Goal: Transaction & Acquisition: Purchase product/service

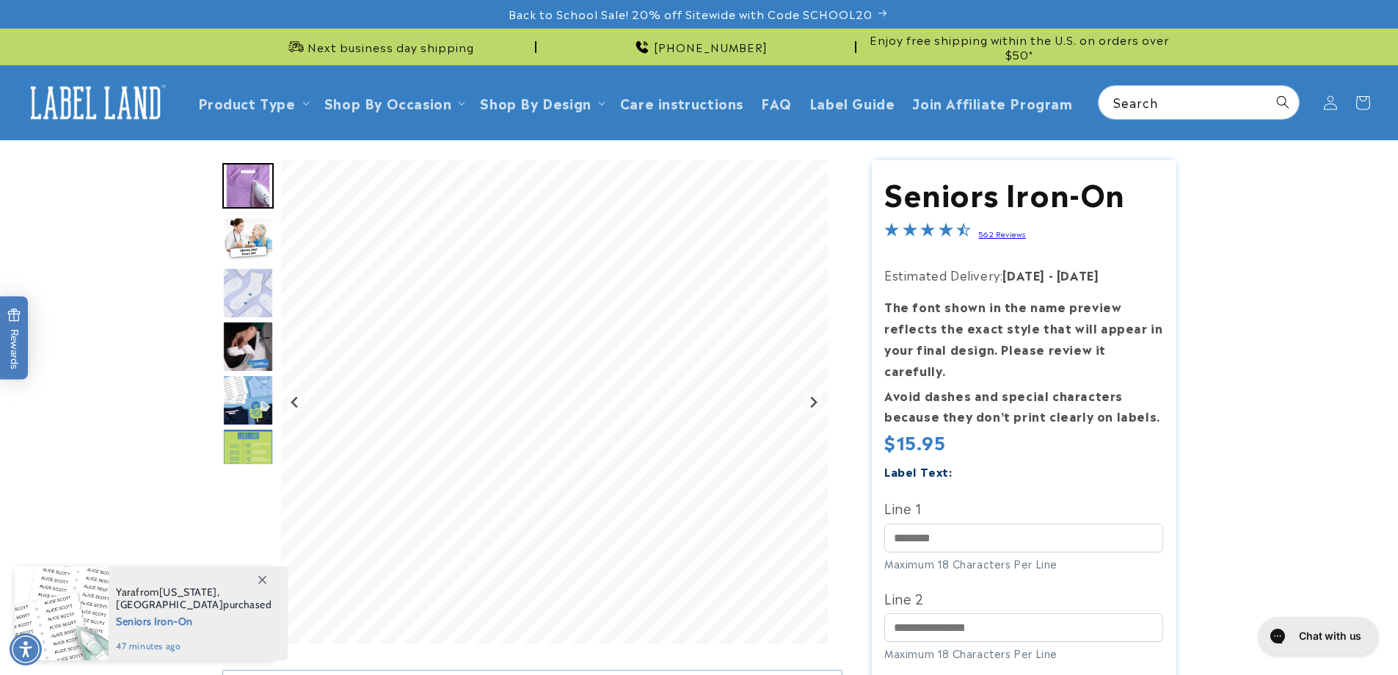
click at [253, 232] on img "Go to slide 2" at bounding box center [247, 240] width 51 height 46
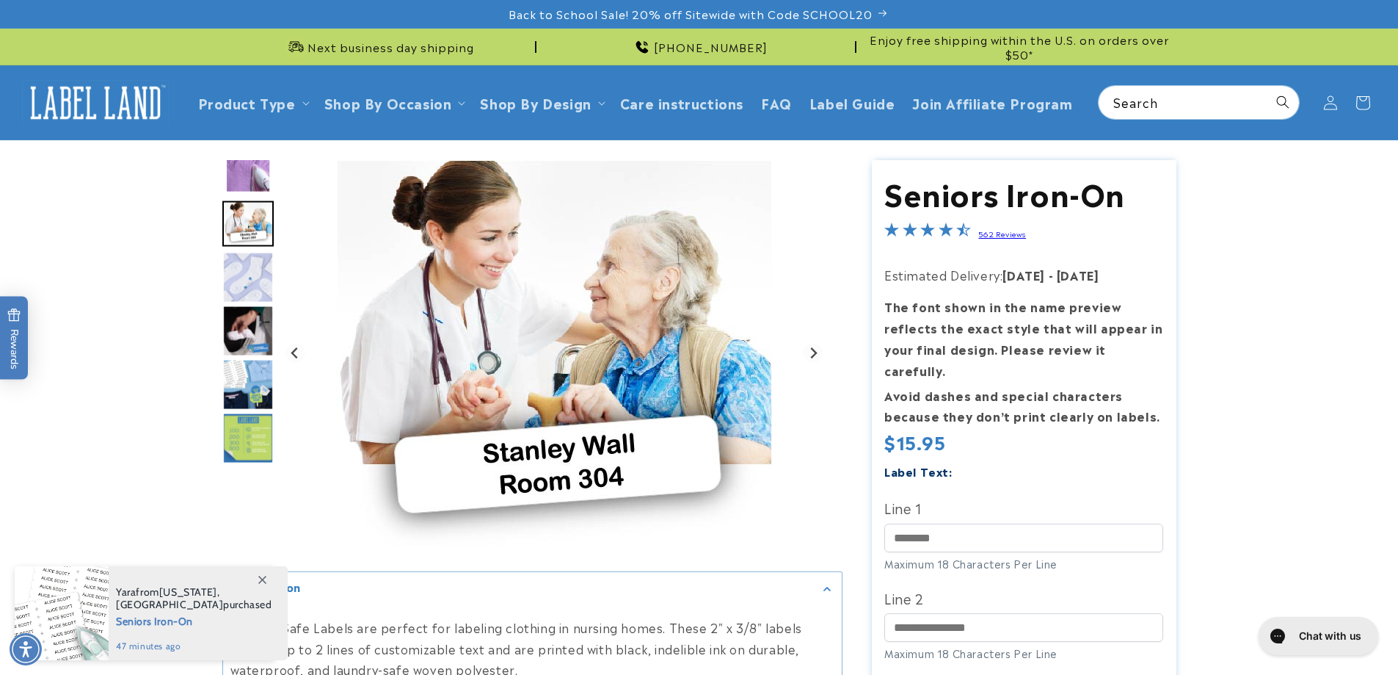
click at [252, 285] on img "Go to slide 3" at bounding box center [247, 277] width 51 height 51
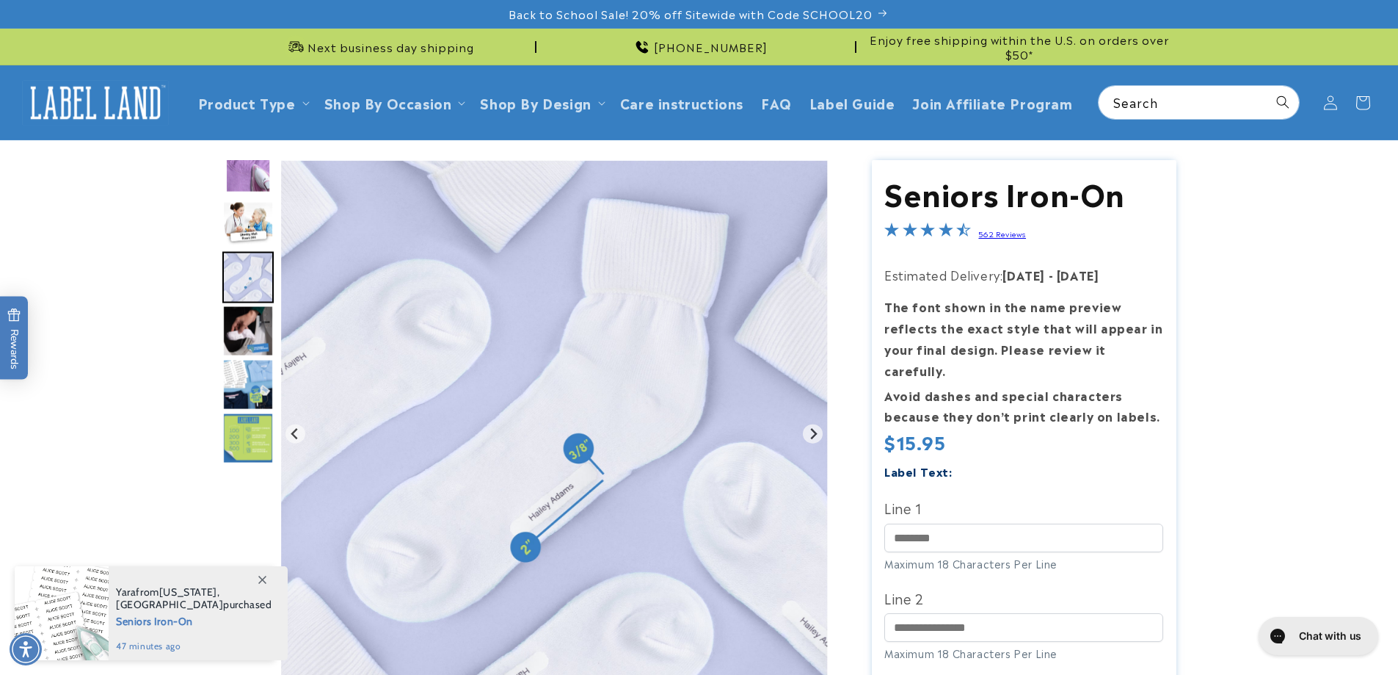
click at [250, 333] on img "Go to slide 4" at bounding box center [247, 330] width 51 height 51
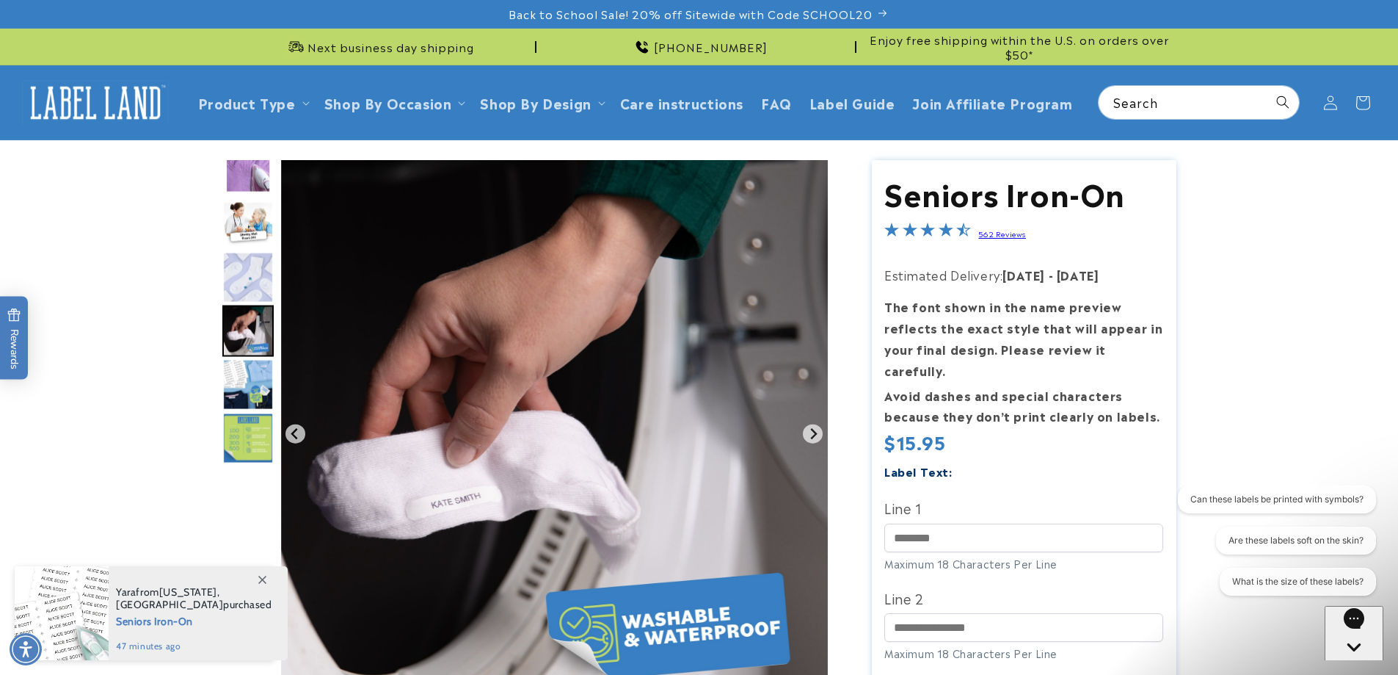
click at [250, 369] on img "Go to slide 5" at bounding box center [247, 384] width 51 height 51
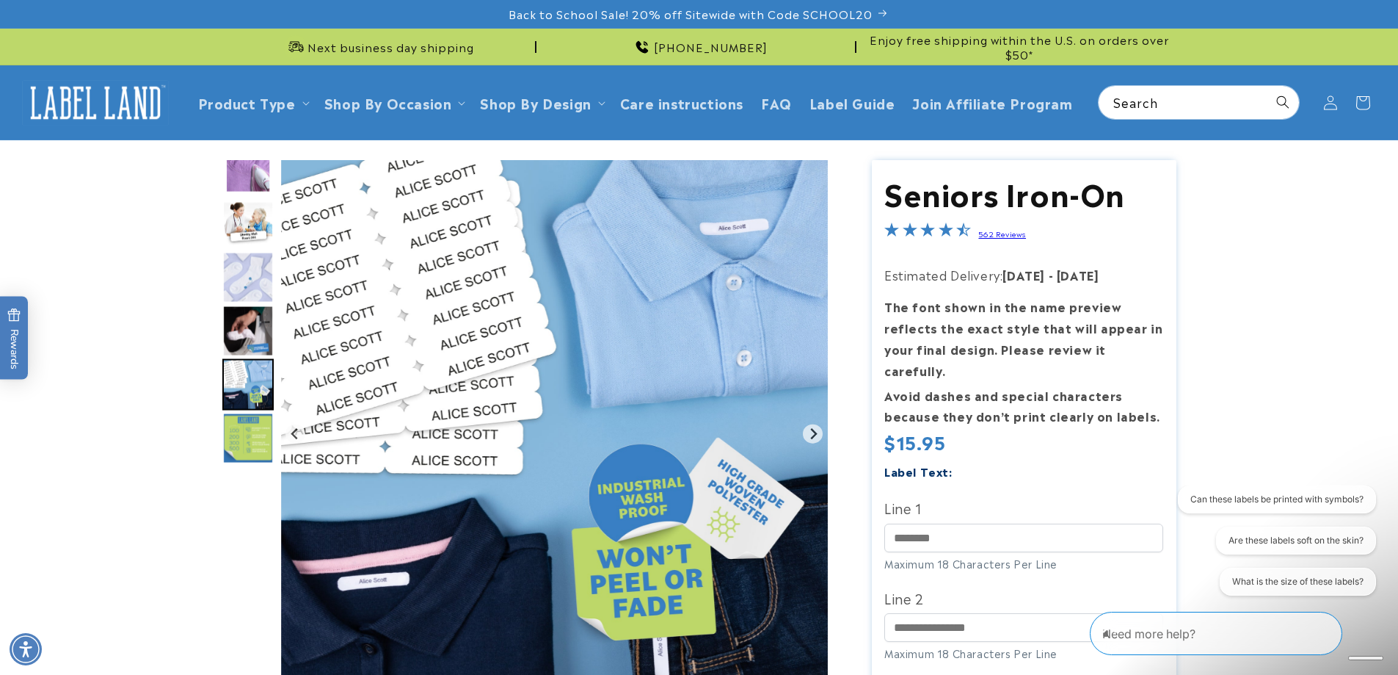
click at [248, 436] on img "Go to slide 6" at bounding box center [247, 438] width 51 height 51
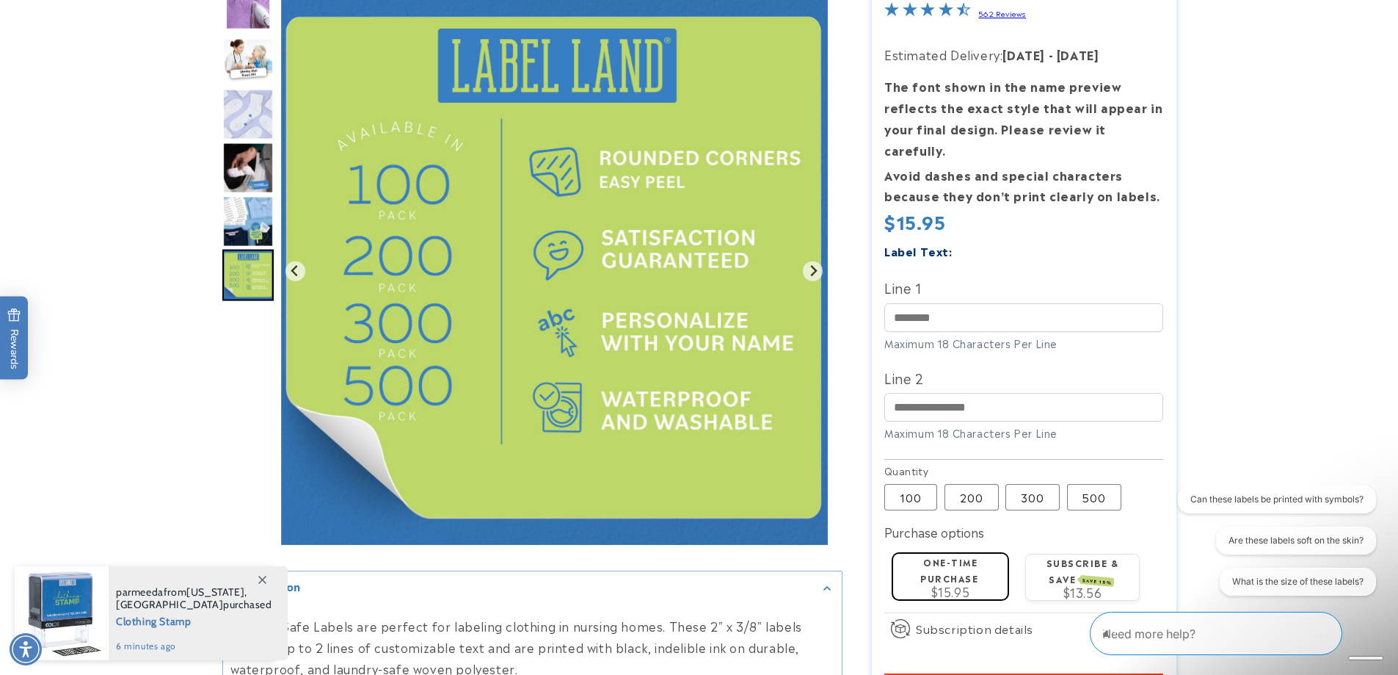
scroll to position [294, 0]
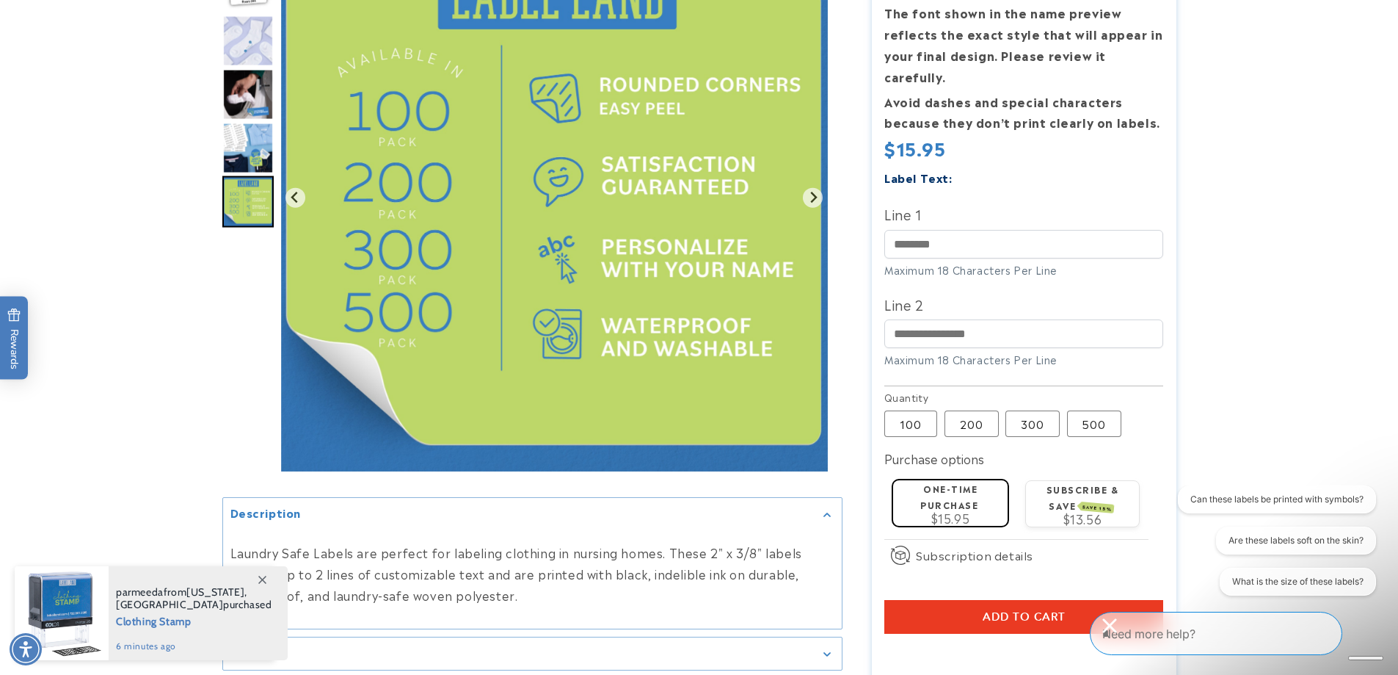
click at [263, 581] on icon at bounding box center [262, 580] width 8 height 8
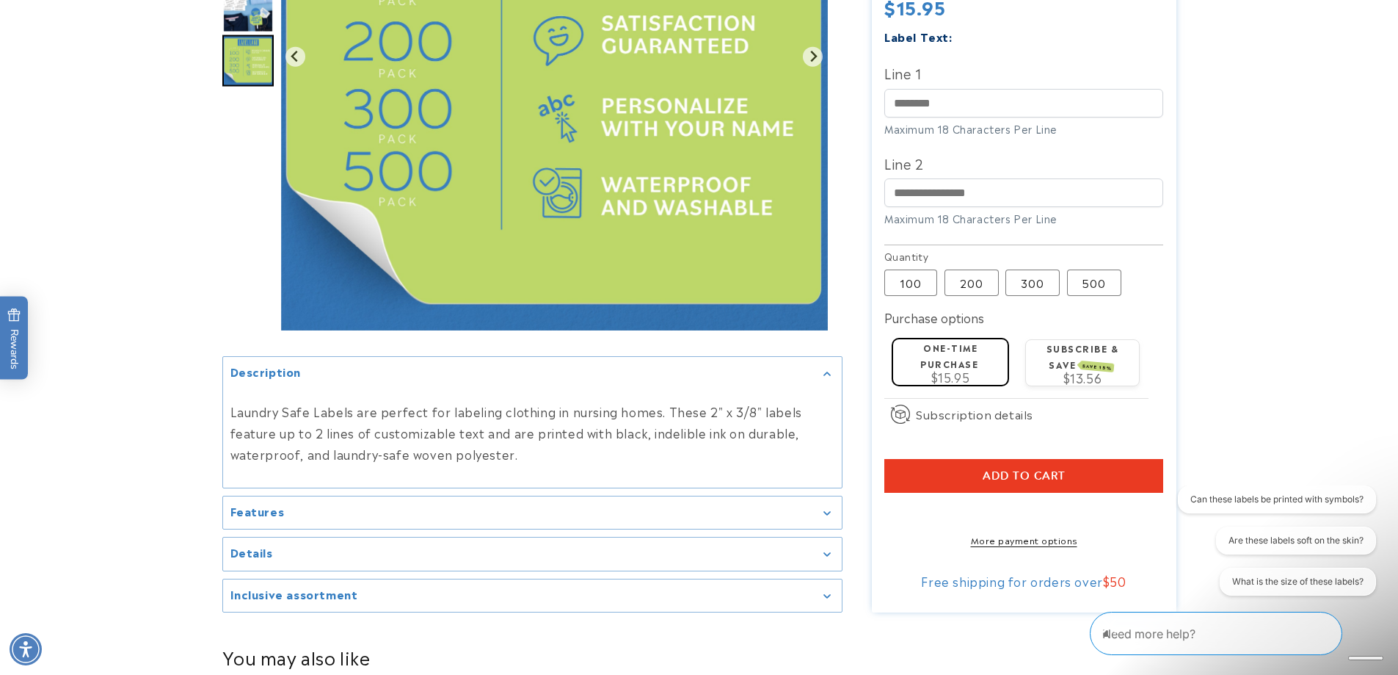
scroll to position [440, 0]
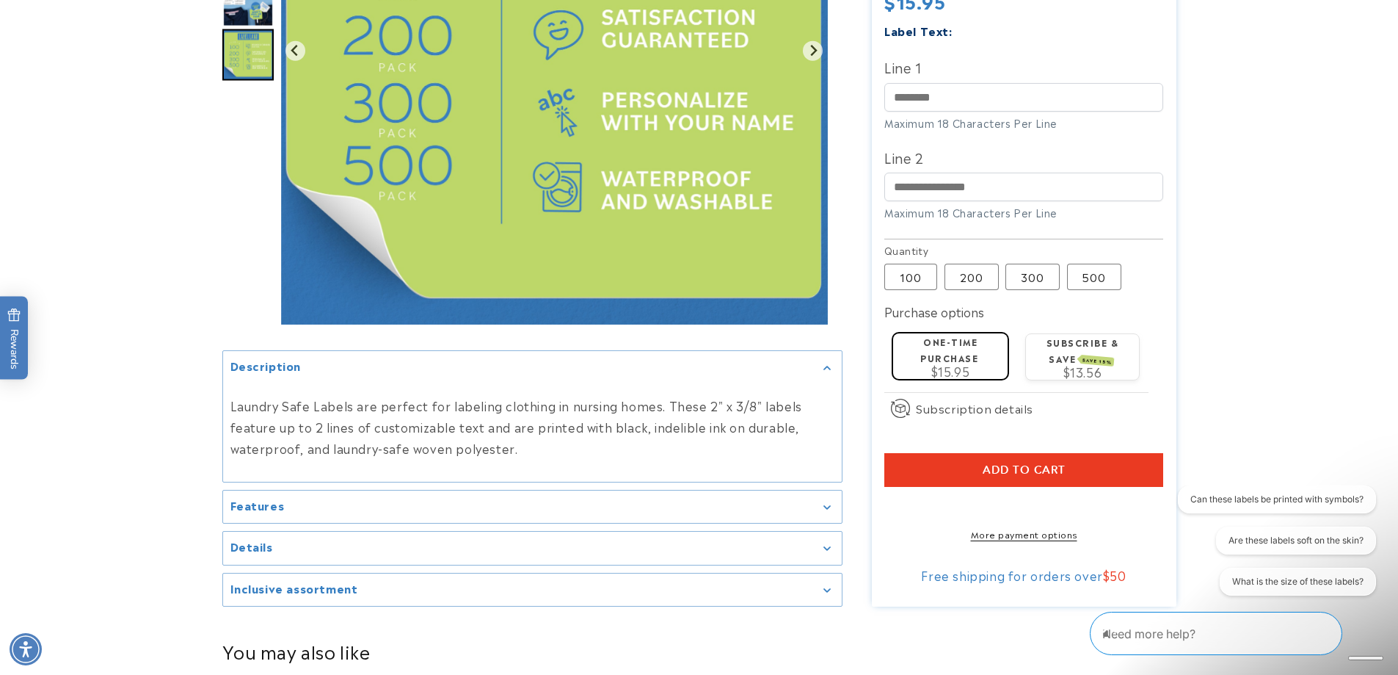
click at [822, 501] on div "Features" at bounding box center [533, 506] width 604 height 11
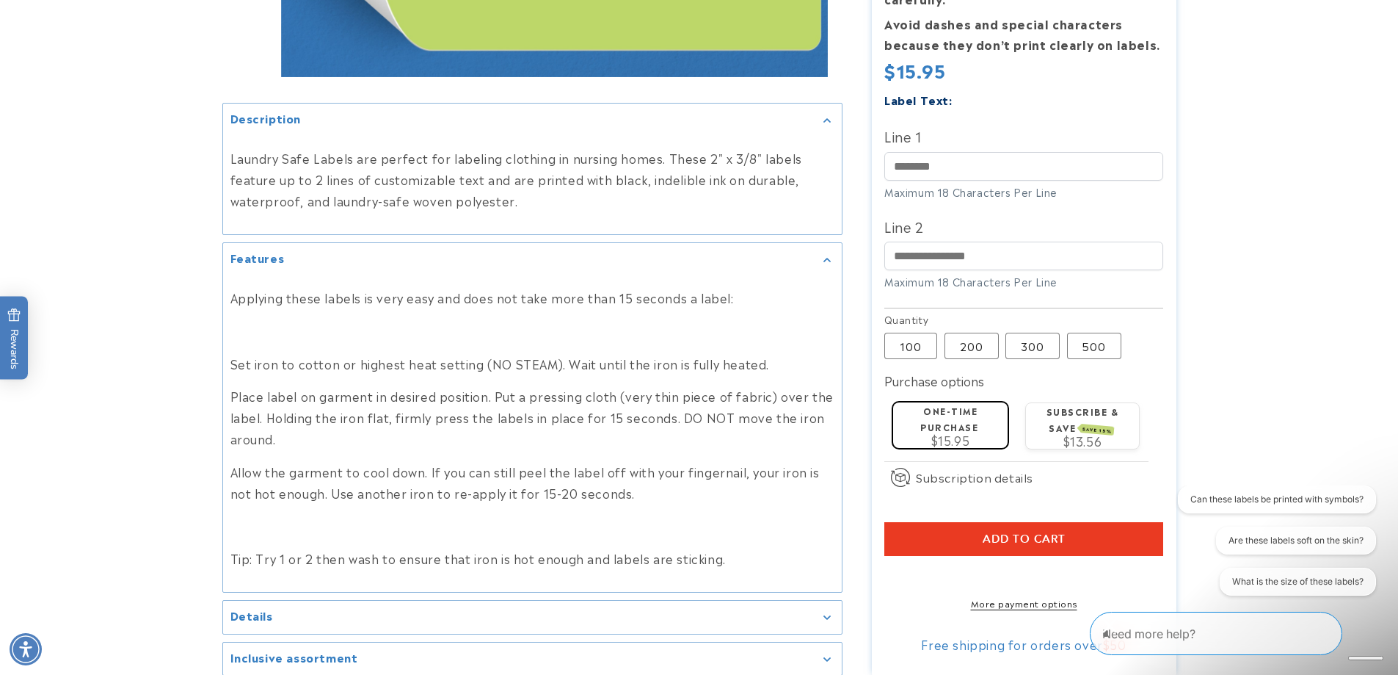
scroll to position [734, 0]
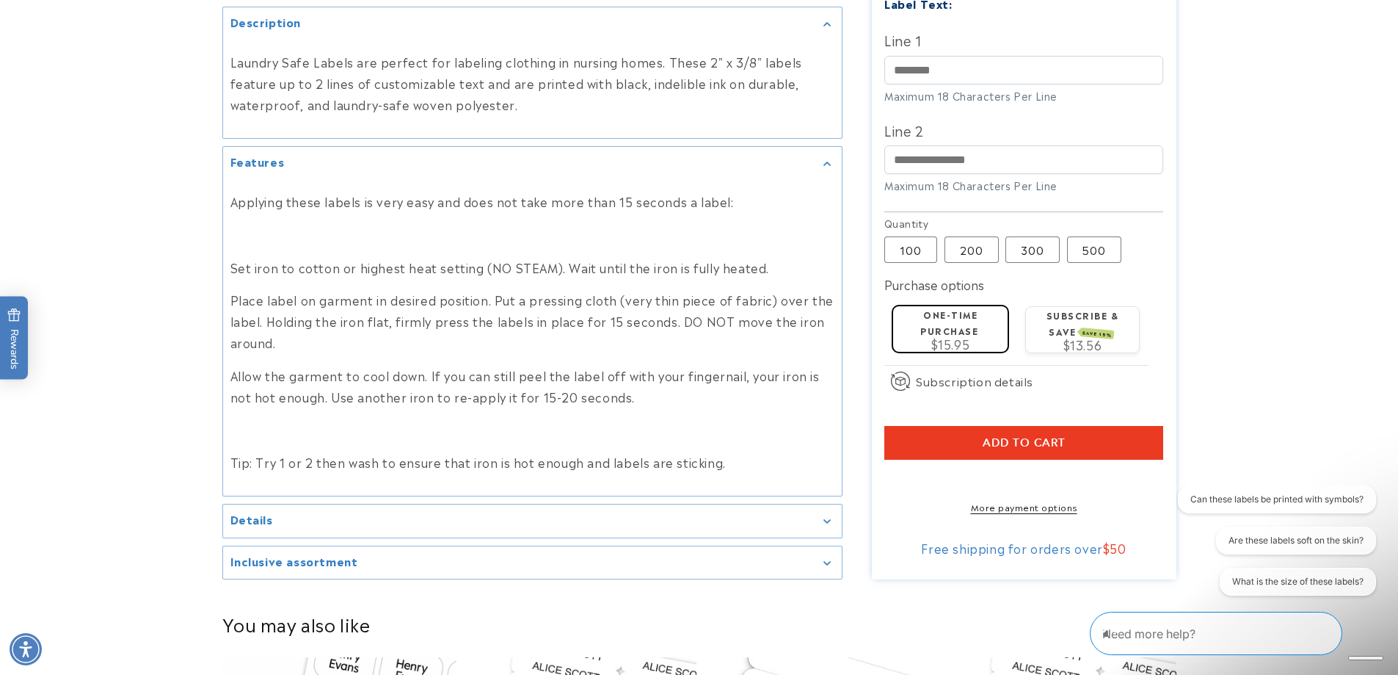
click at [825, 518] on div "Details" at bounding box center [533, 520] width 604 height 11
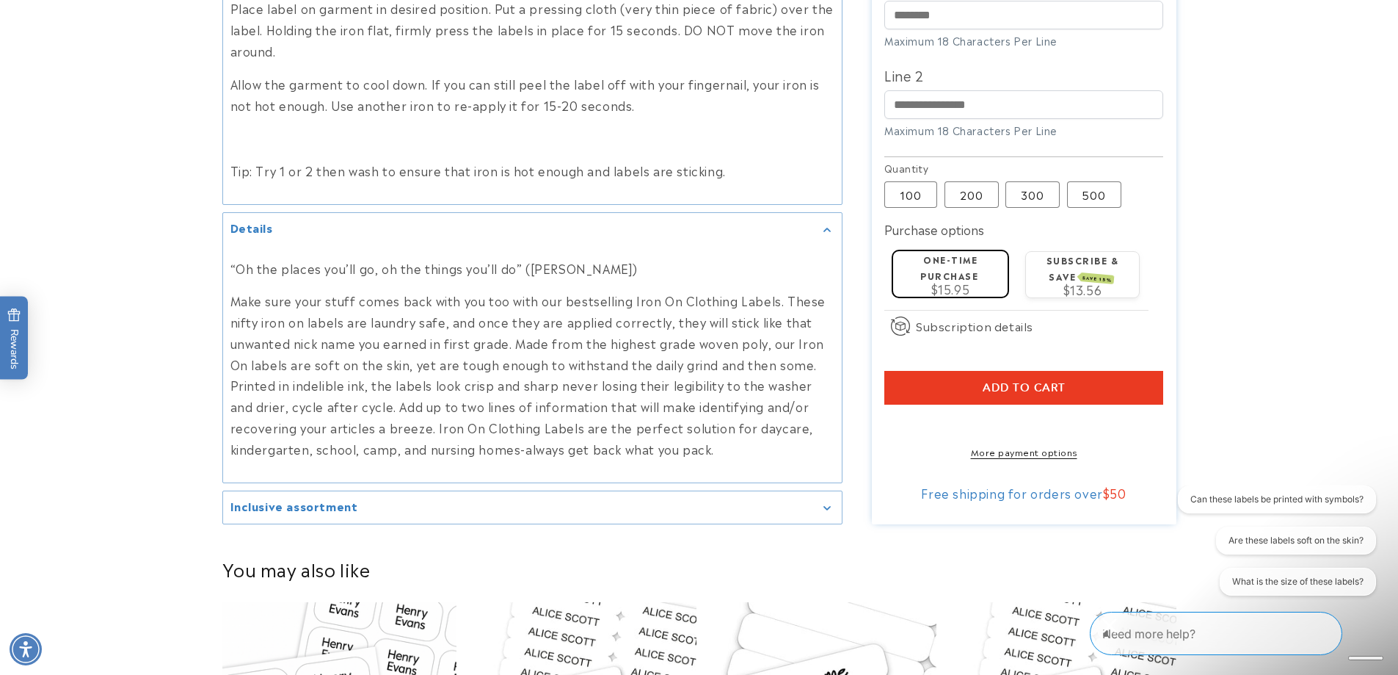
scroll to position [1028, 0]
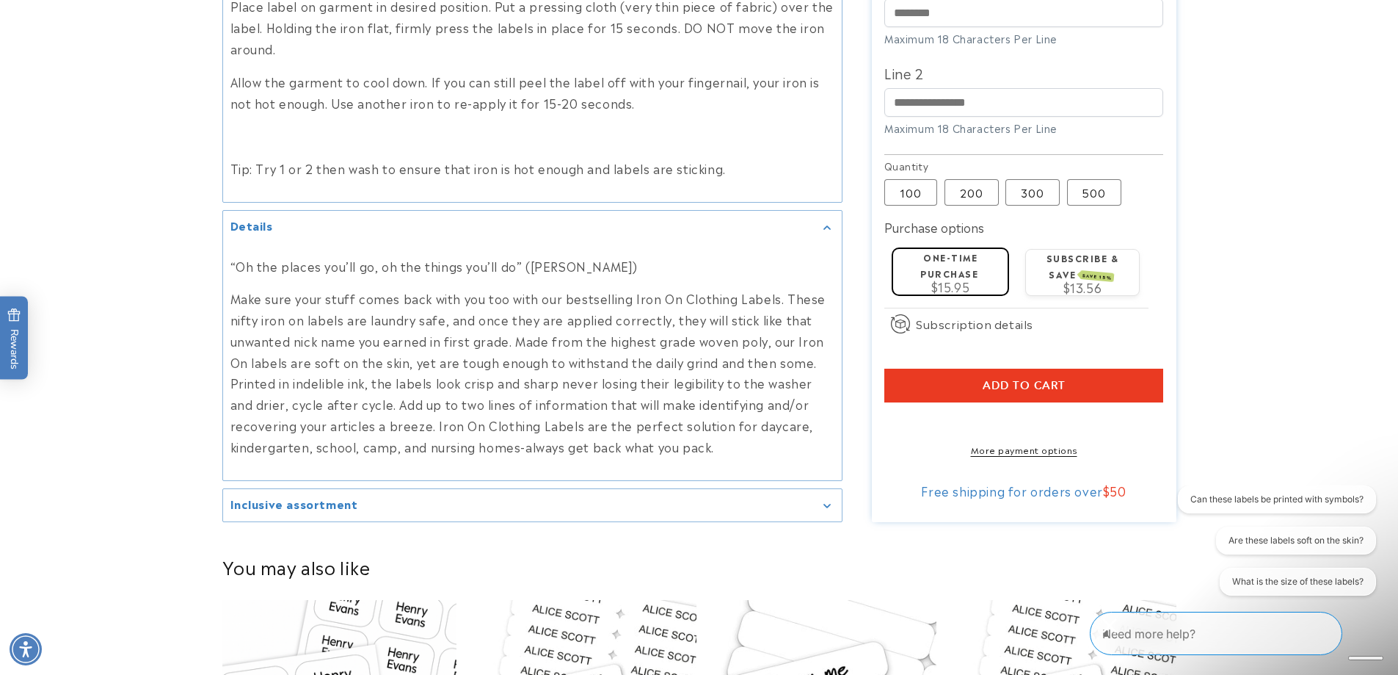
click at [825, 509] on div "Inclusive assortment" at bounding box center [533, 505] width 604 height 11
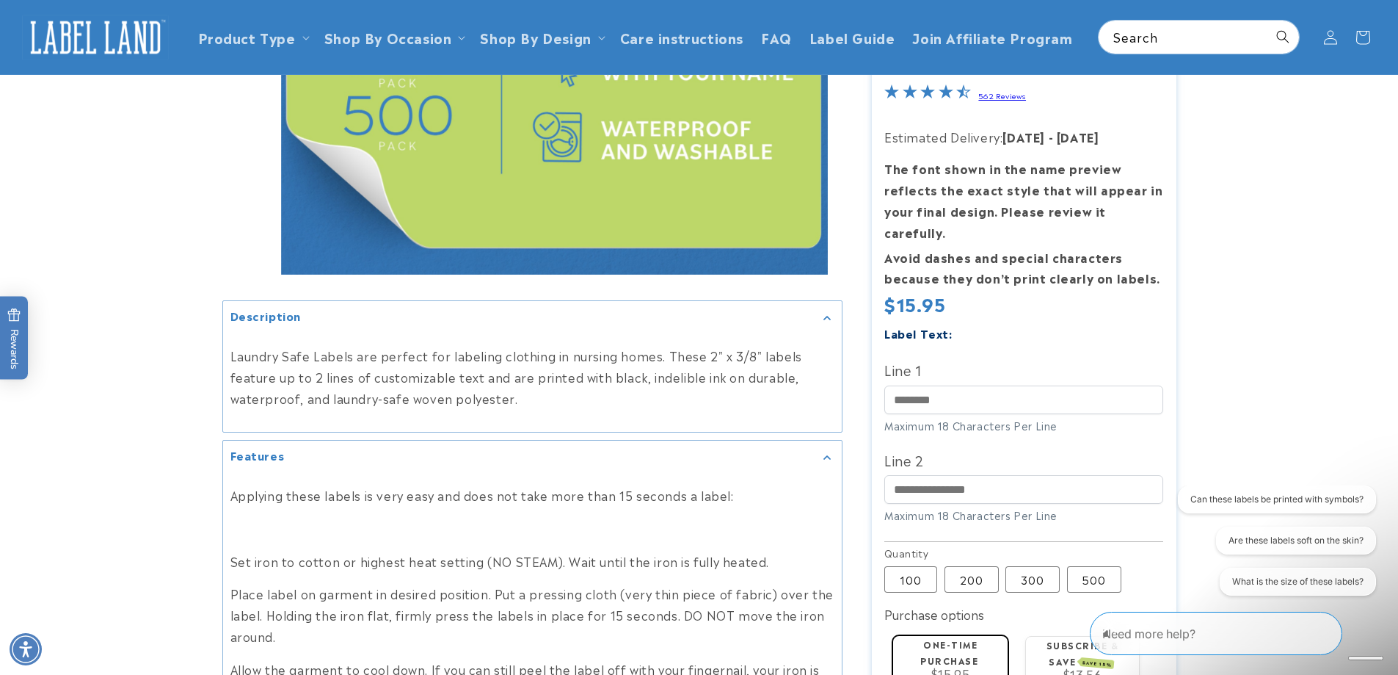
scroll to position [0, 0]
